Goal: Navigation & Orientation: Find specific page/section

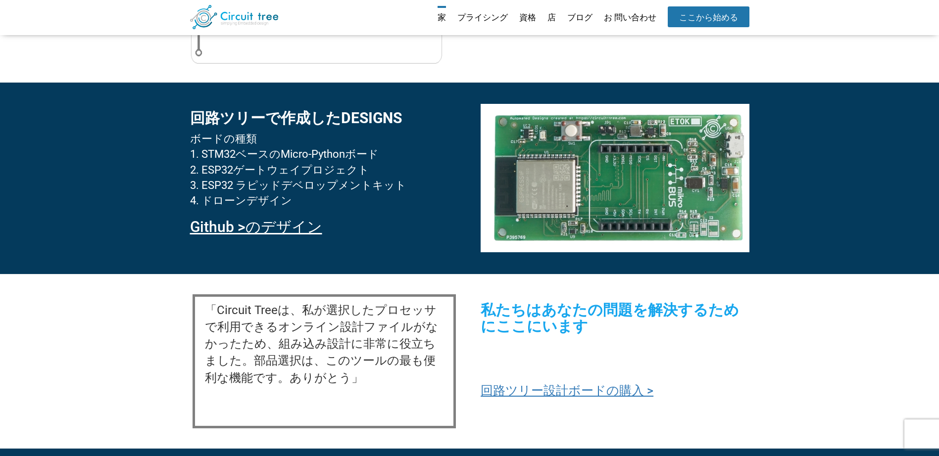
scroll to position [845, 0]
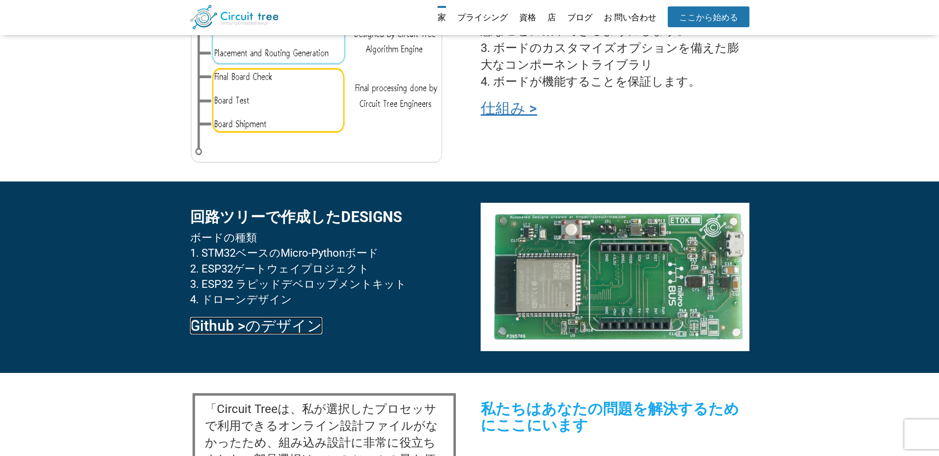
click at [255, 317] on link "Github >のデザイン" at bounding box center [256, 325] width 132 height 17
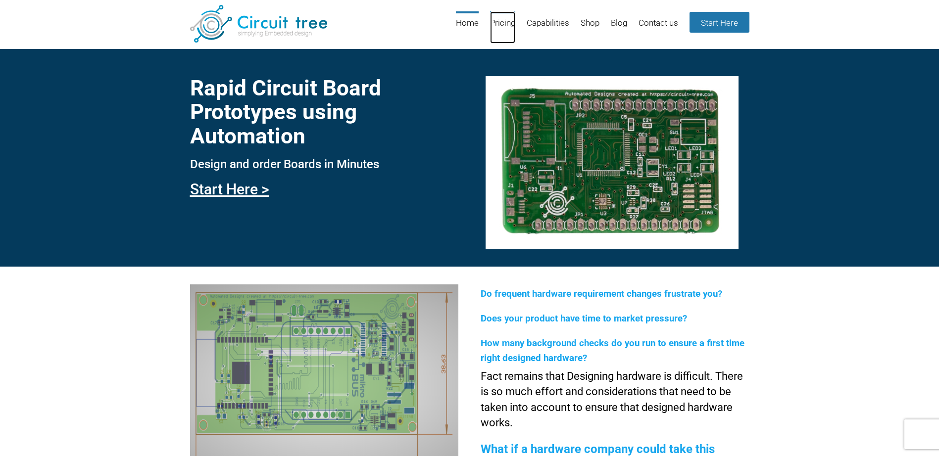
click at [494, 21] on link "Pricing" at bounding box center [502, 27] width 25 height 32
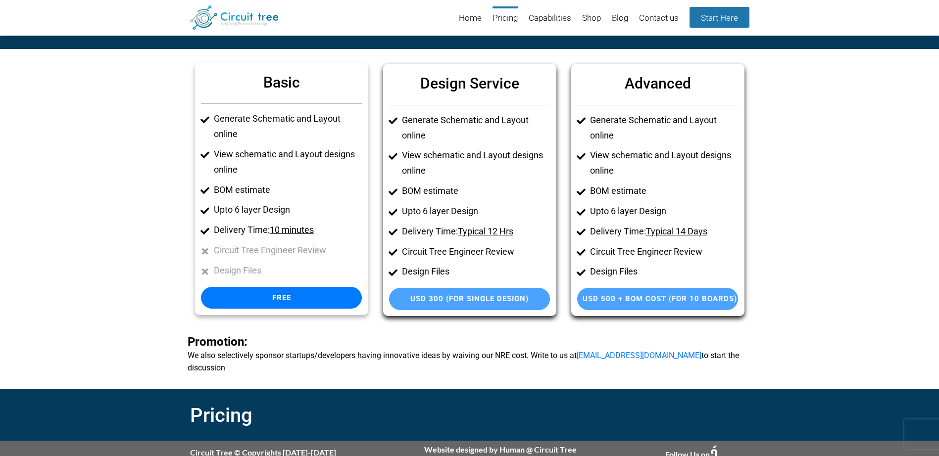
scroll to position [38, 0]
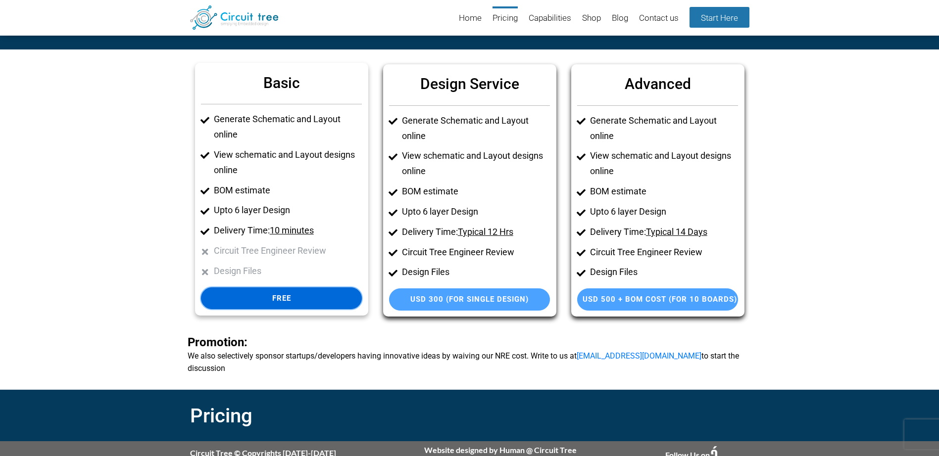
click at [279, 298] on link "Free" at bounding box center [281, 299] width 161 height 22
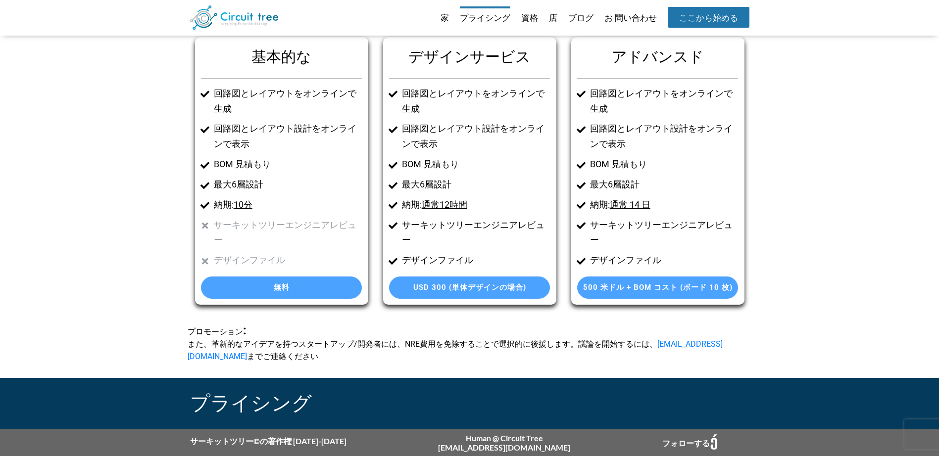
scroll to position [0, 0]
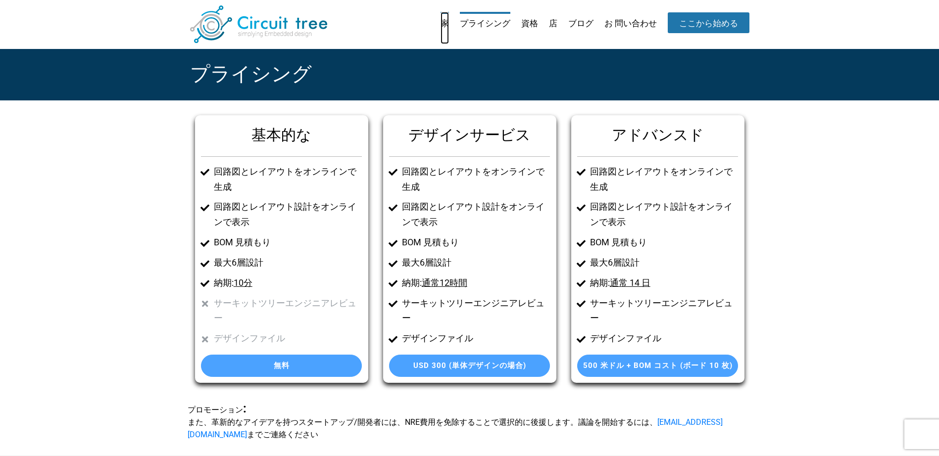
click at [441, 21] on link "家" at bounding box center [445, 28] width 8 height 32
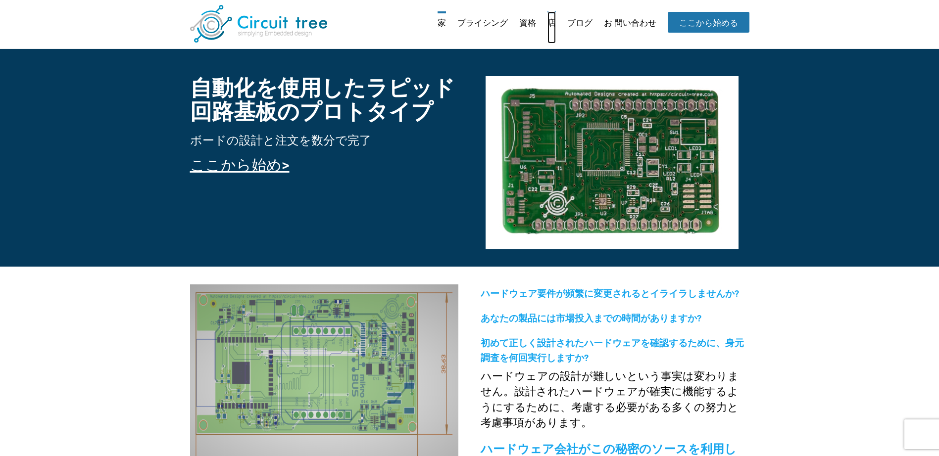
click at [550, 24] on link "店" at bounding box center [552, 27] width 8 height 32
